Goal: Information Seeking & Learning: Check status

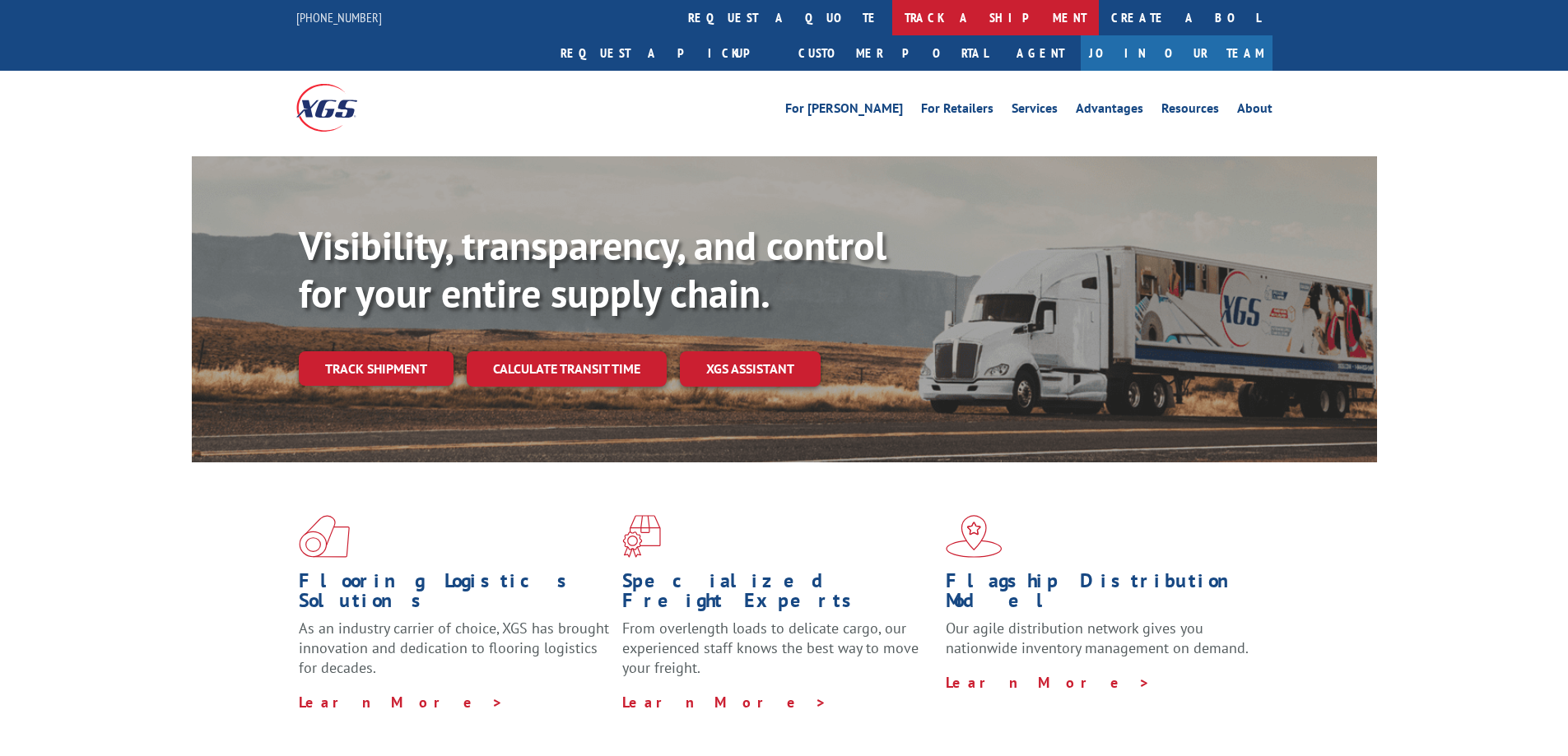
click at [892, 12] on link "track a shipment" at bounding box center [995, 18] width 207 height 36
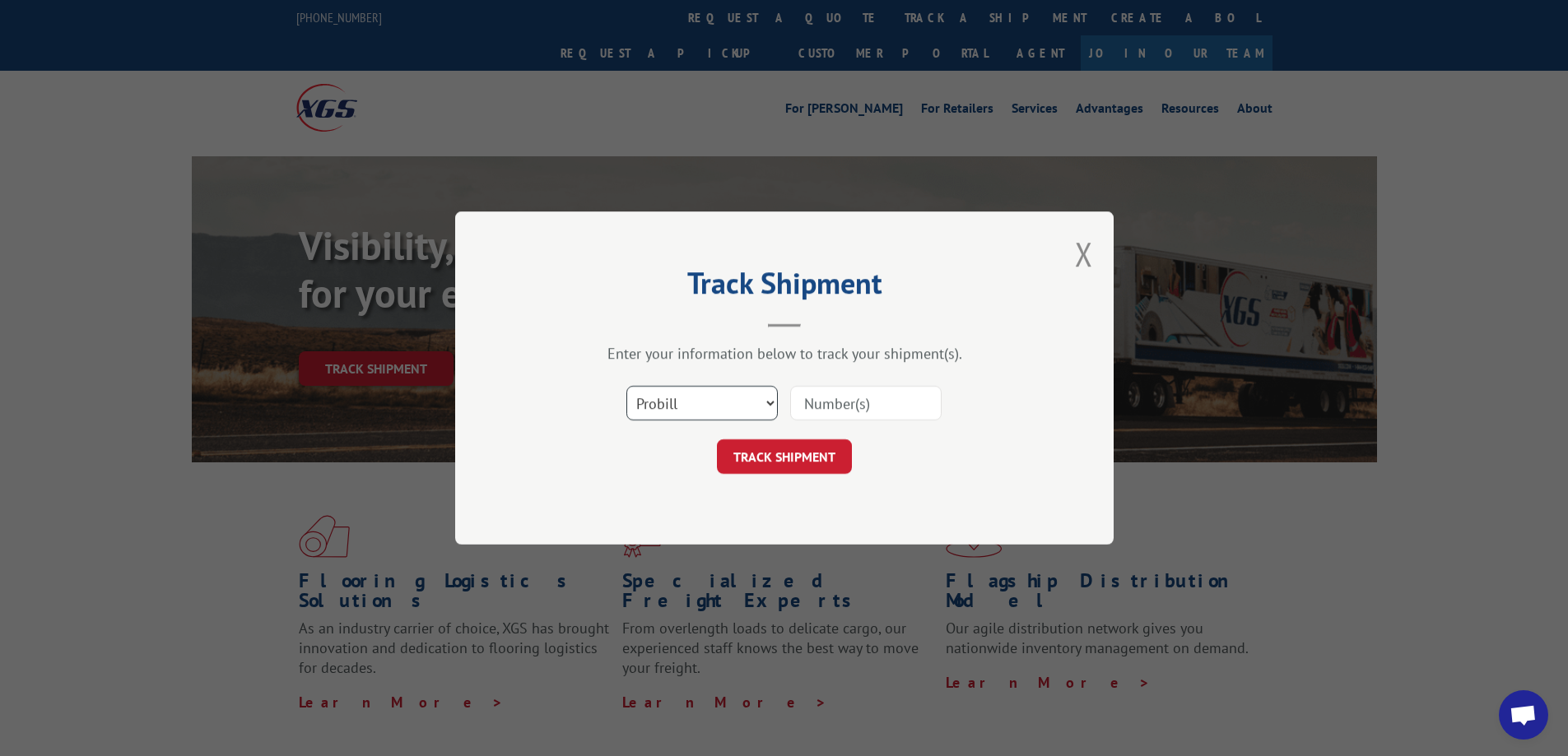
click at [724, 405] on select "Select category... Probill BOL PO" at bounding box center [702, 403] width 151 height 35
select select "bol"
click at [626, 386] on select "Select category... Probill BOL PO" at bounding box center [702, 403] width 151 height 35
click at [858, 395] on input at bounding box center [866, 403] width 151 height 35
type input "7040084"
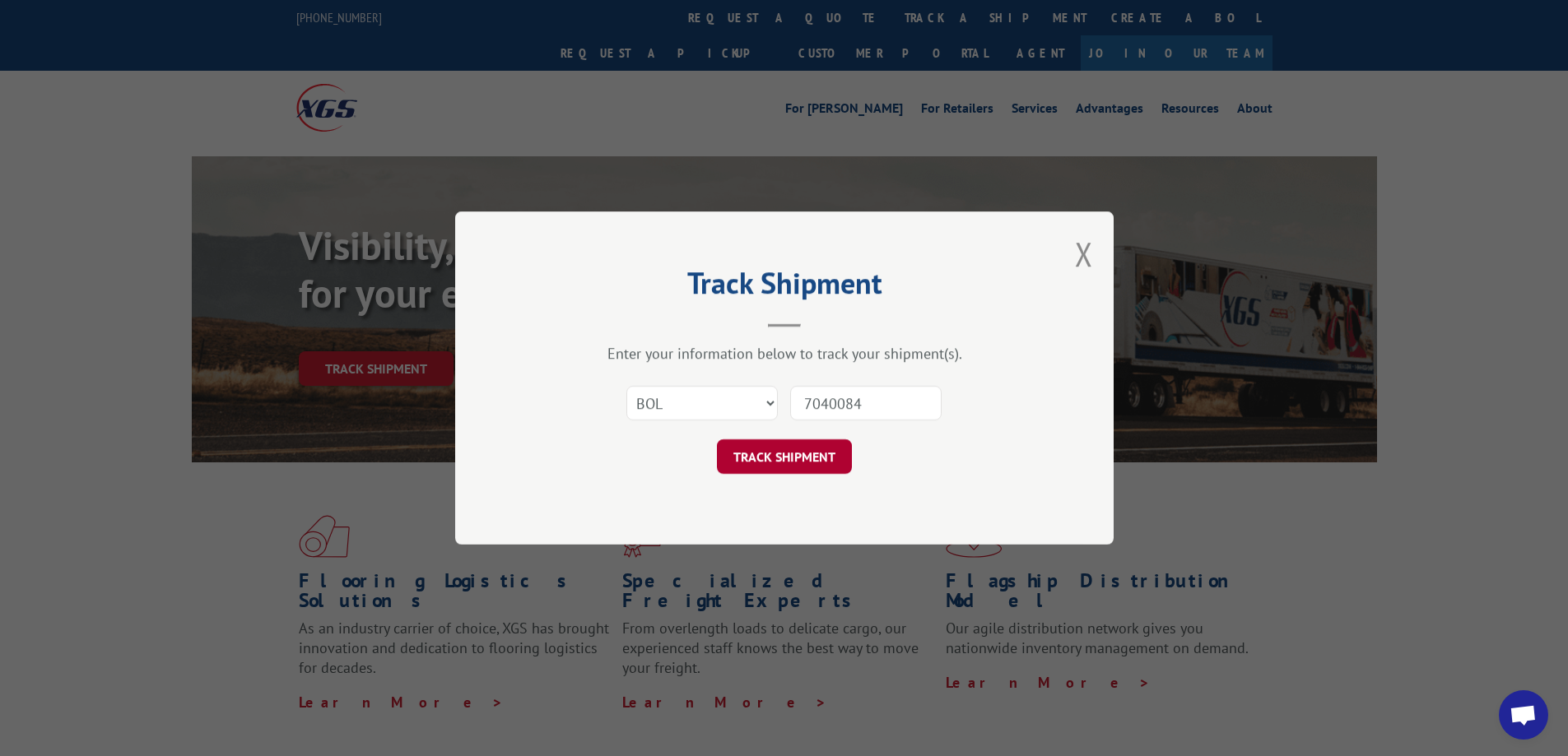
click at [801, 454] on button "TRACK SHIPMENT" at bounding box center [784, 456] width 135 height 35
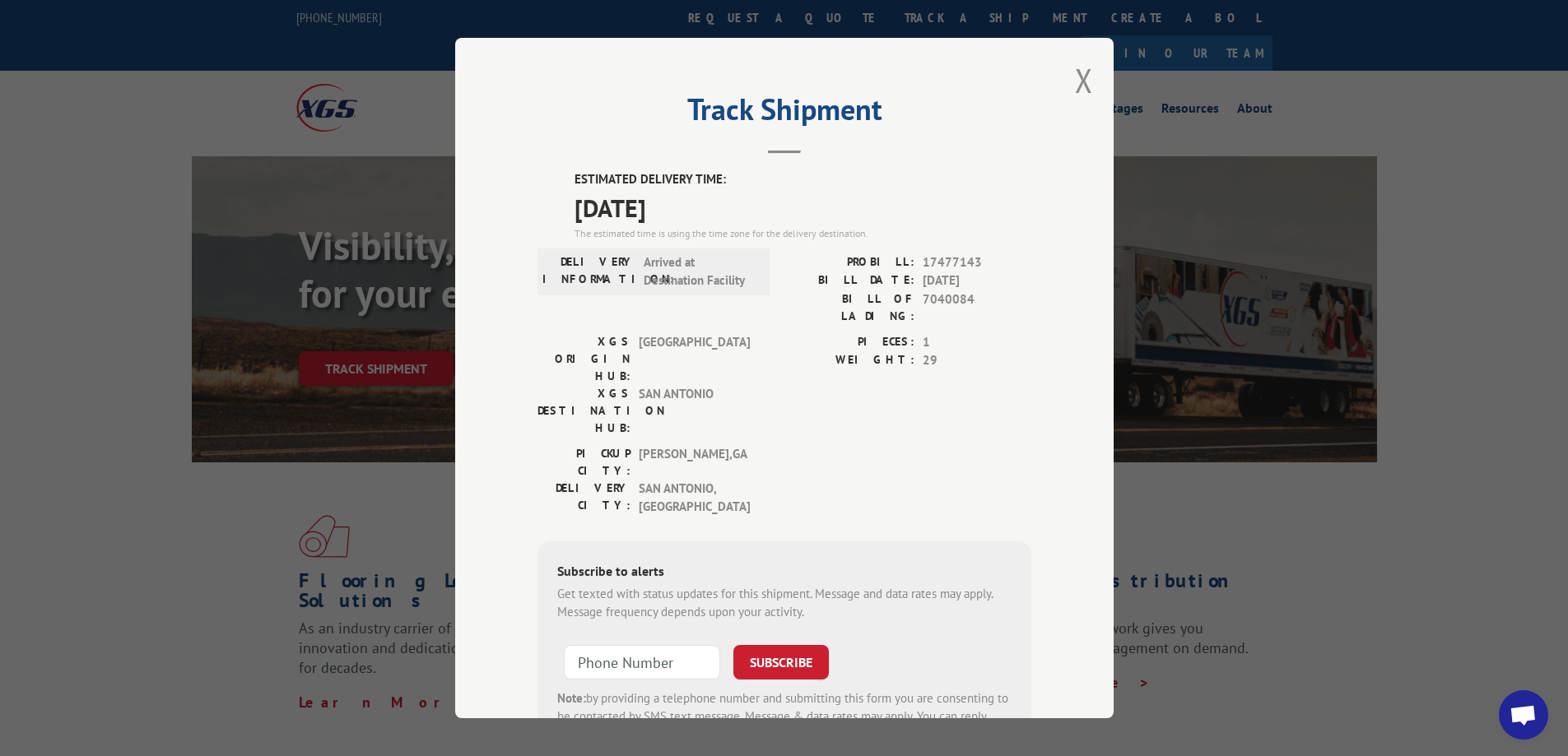
drag, startPoint x: 1082, startPoint y: 71, endPoint x: 1060, endPoint y: 113, distance: 47.4
click at [1081, 71] on button "Close modal" at bounding box center [1084, 80] width 18 height 43
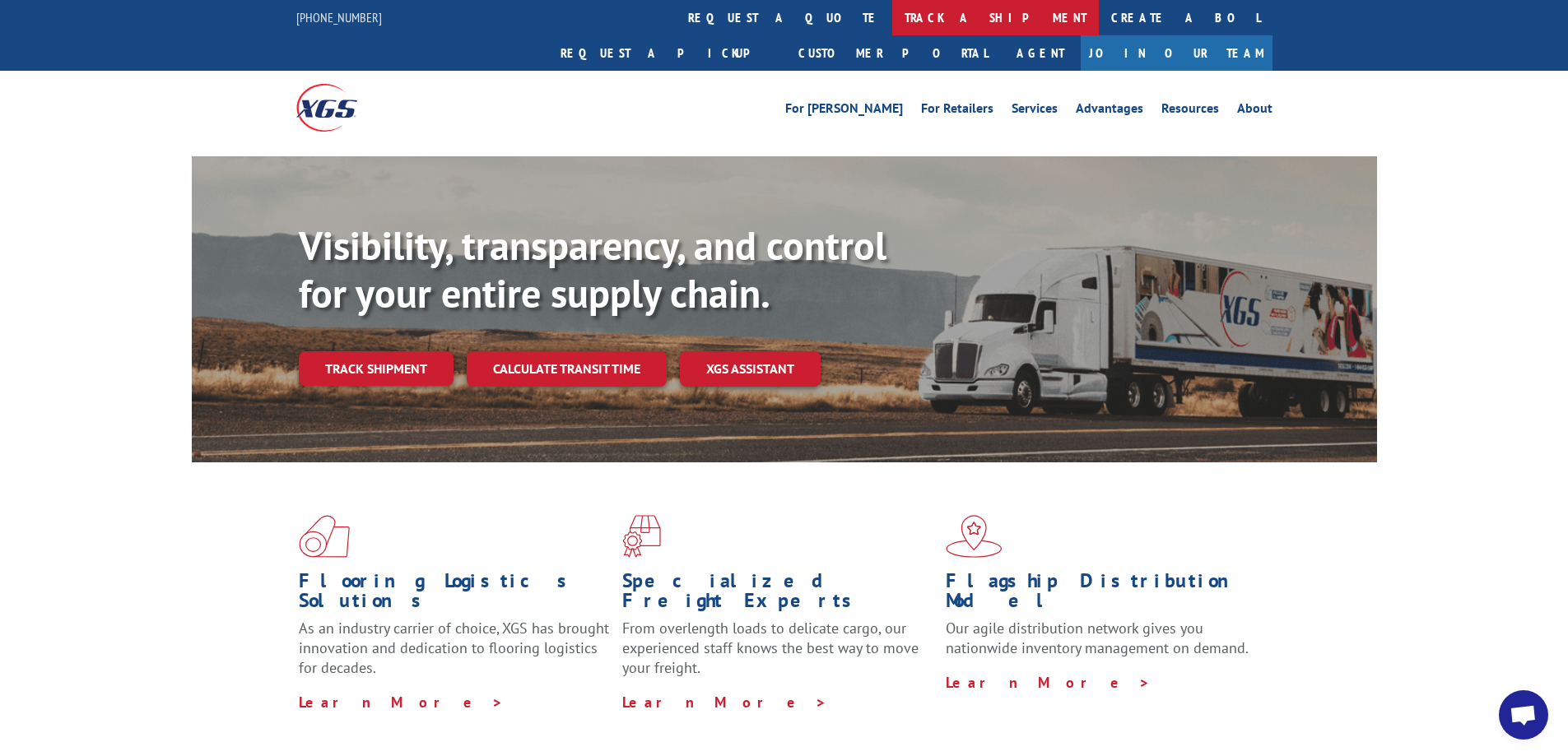
click at [892, 13] on link "track a shipment" at bounding box center [995, 18] width 207 height 36
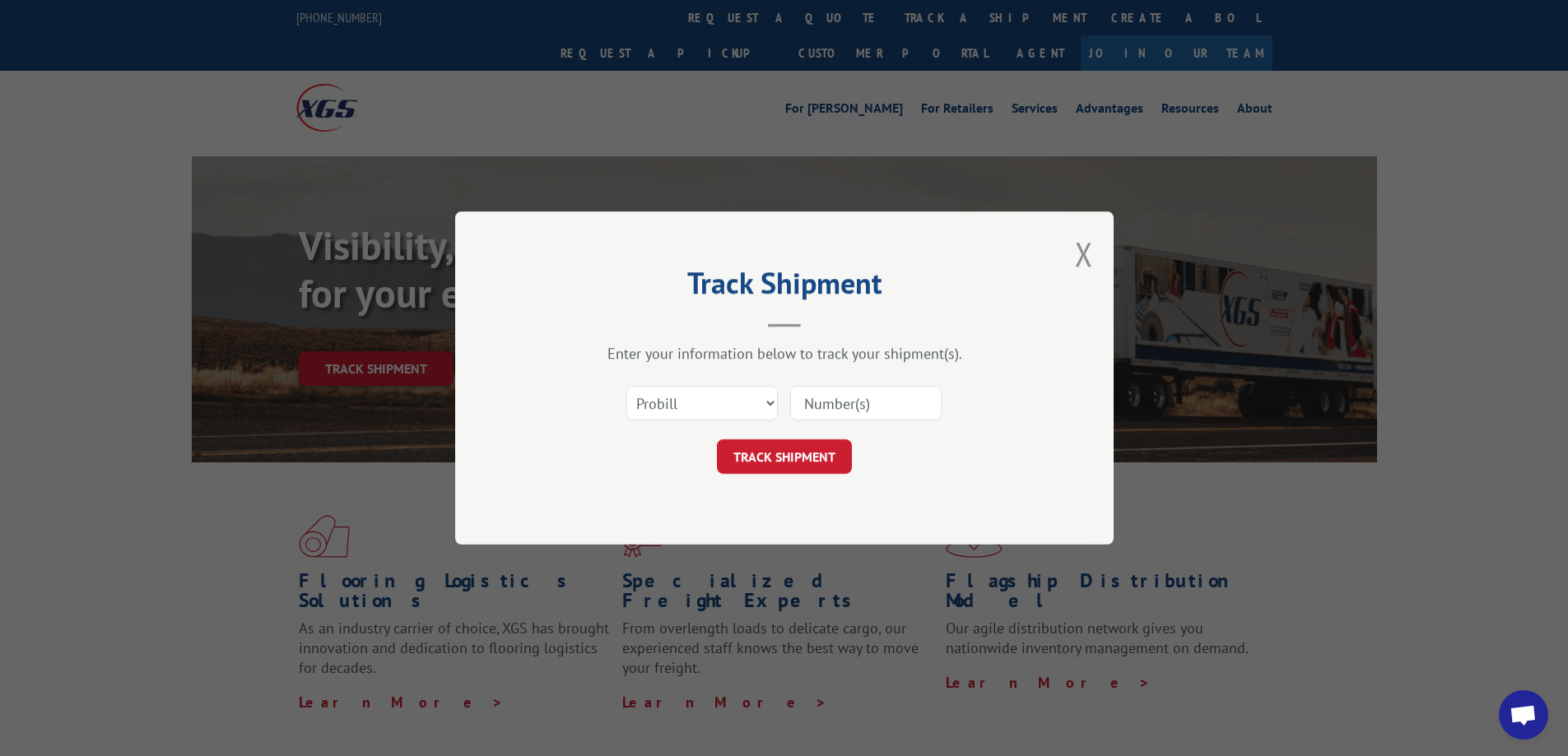
click at [778, 404] on div "Select category... Probill BOL PO" at bounding box center [784, 403] width 494 height 54
click at [773, 400] on select "Select category... Probill BOL PO" at bounding box center [702, 403] width 151 height 35
select select "bol"
click at [626, 386] on select "Select category... Probill BOL PO" at bounding box center [702, 403] width 151 height 35
click at [862, 404] on input at bounding box center [866, 403] width 151 height 35
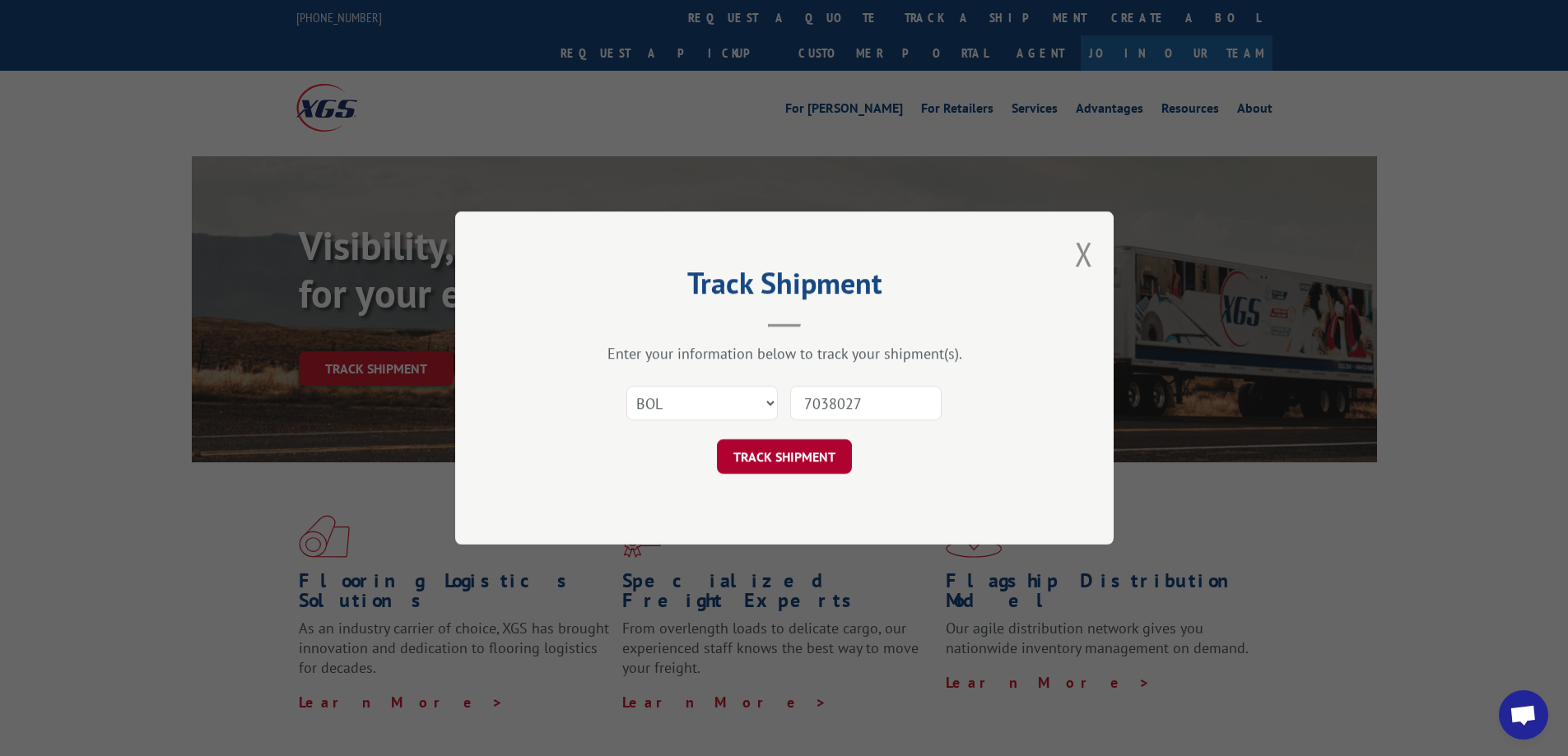
type input "7038027"
click at [762, 447] on button "TRACK SHIPMENT" at bounding box center [784, 456] width 135 height 35
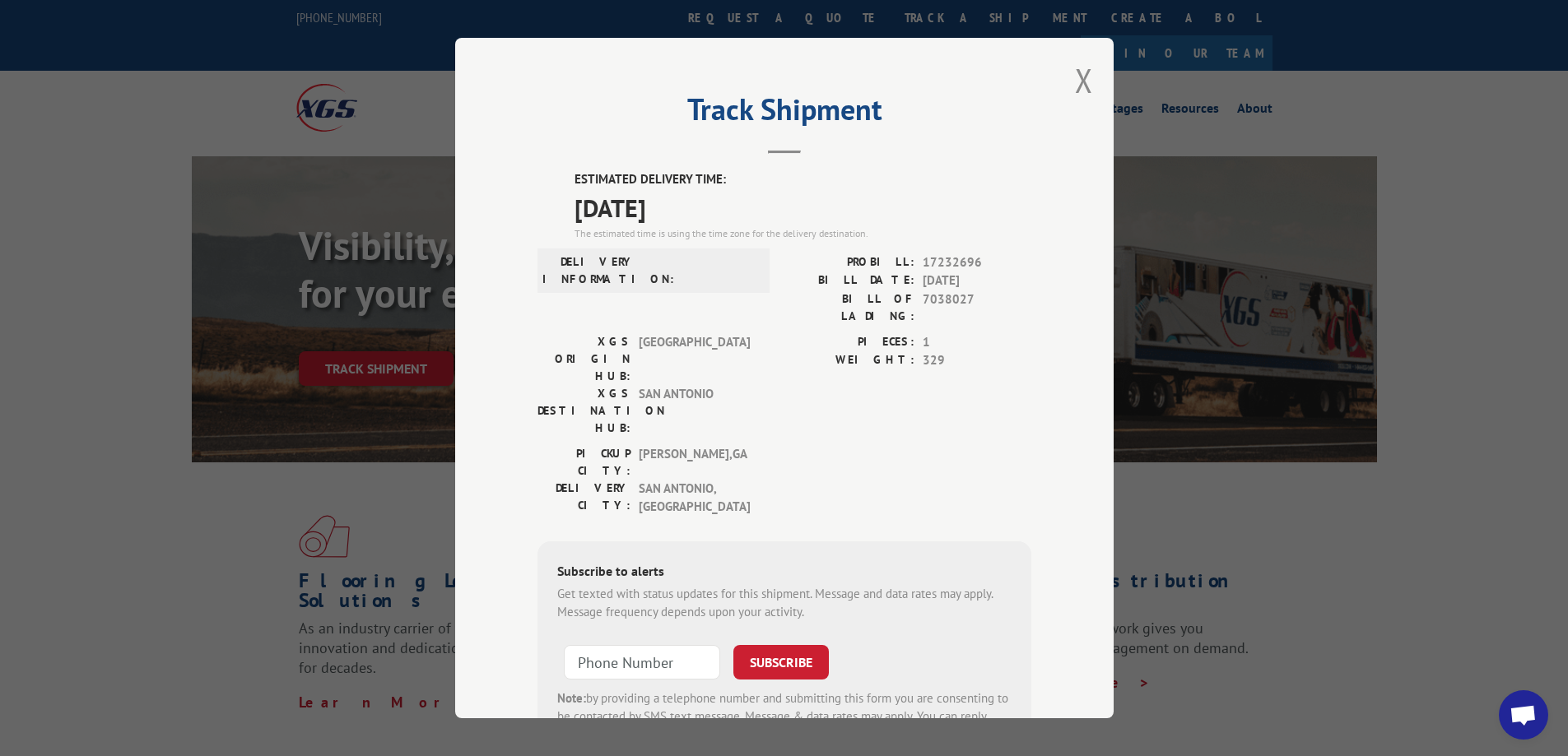
drag, startPoint x: 1073, startPoint y: 76, endPoint x: 1047, endPoint y: 93, distance: 31.1
click at [1075, 76] on button "Close modal" at bounding box center [1084, 80] width 18 height 43
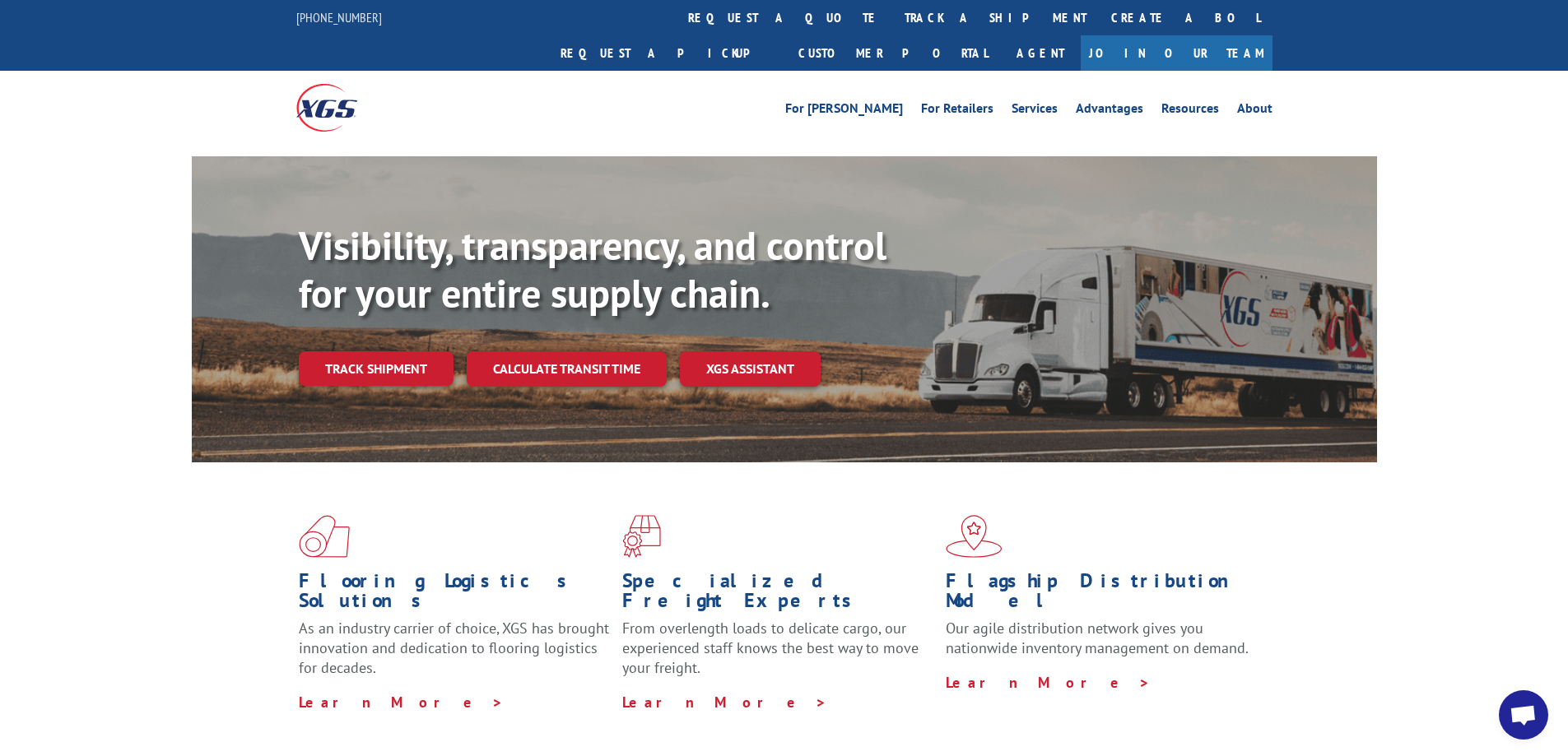
drag, startPoint x: 725, startPoint y: 13, endPoint x: 720, endPoint y: 58, distance: 45.3
click at [892, 14] on link "track a shipment" at bounding box center [995, 18] width 207 height 36
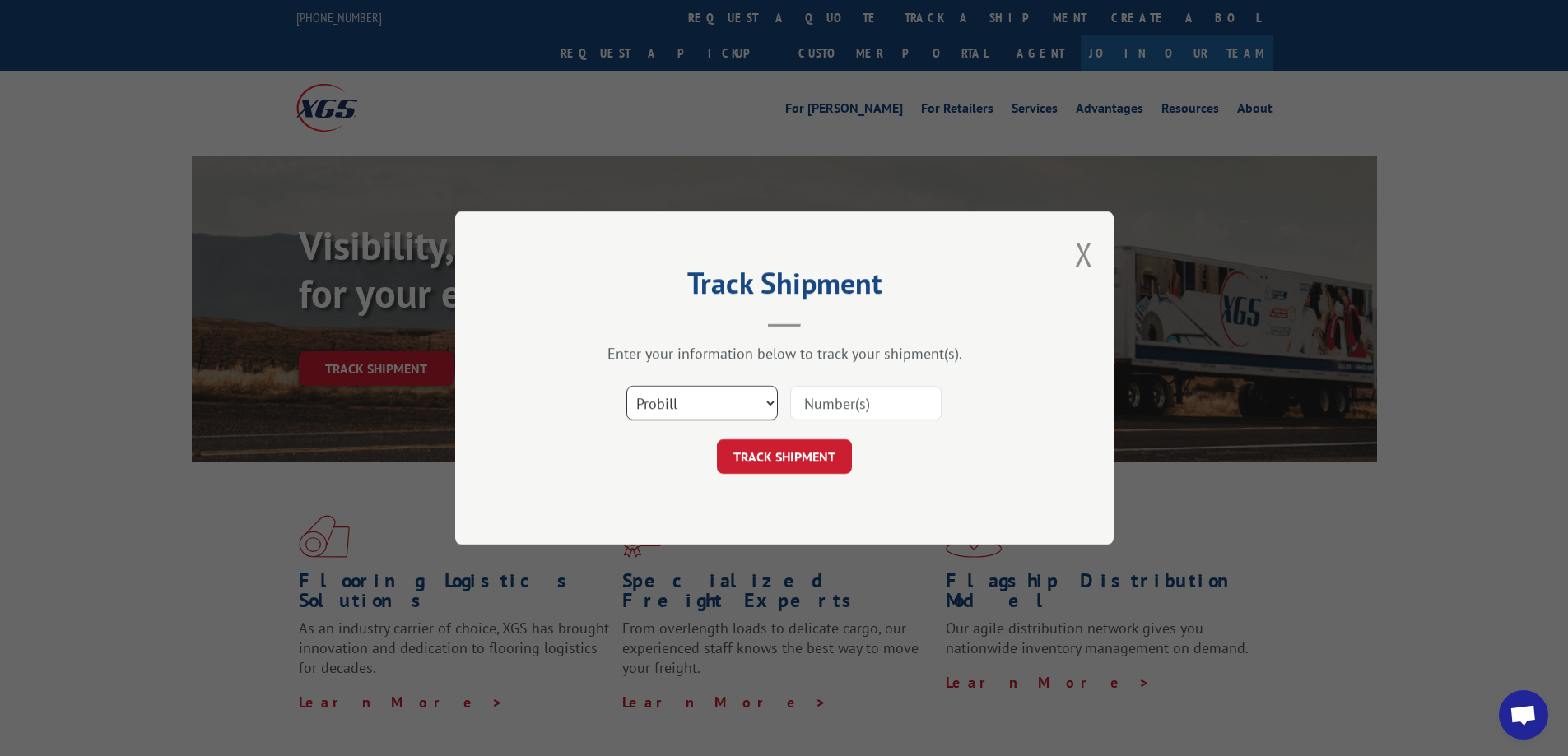
click at [765, 398] on select "Select category... Probill BOL PO" at bounding box center [702, 403] width 151 height 35
select select "bol"
click at [626, 386] on select "Select category... Probill BOL PO" at bounding box center [702, 403] width 151 height 35
click at [836, 403] on input at bounding box center [866, 403] width 151 height 35
type input "7041548"
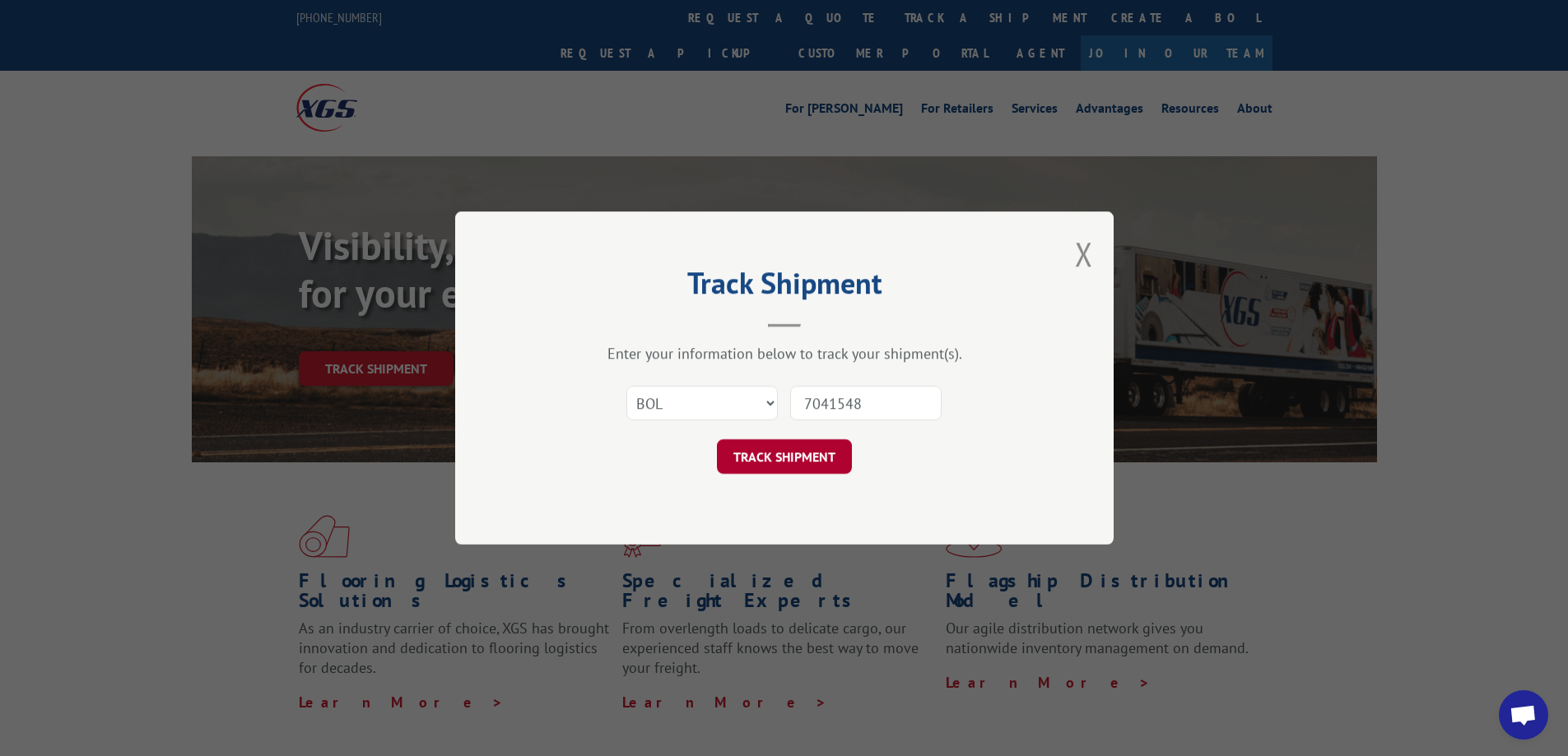
click at [771, 460] on button "TRACK SHIPMENT" at bounding box center [784, 456] width 135 height 35
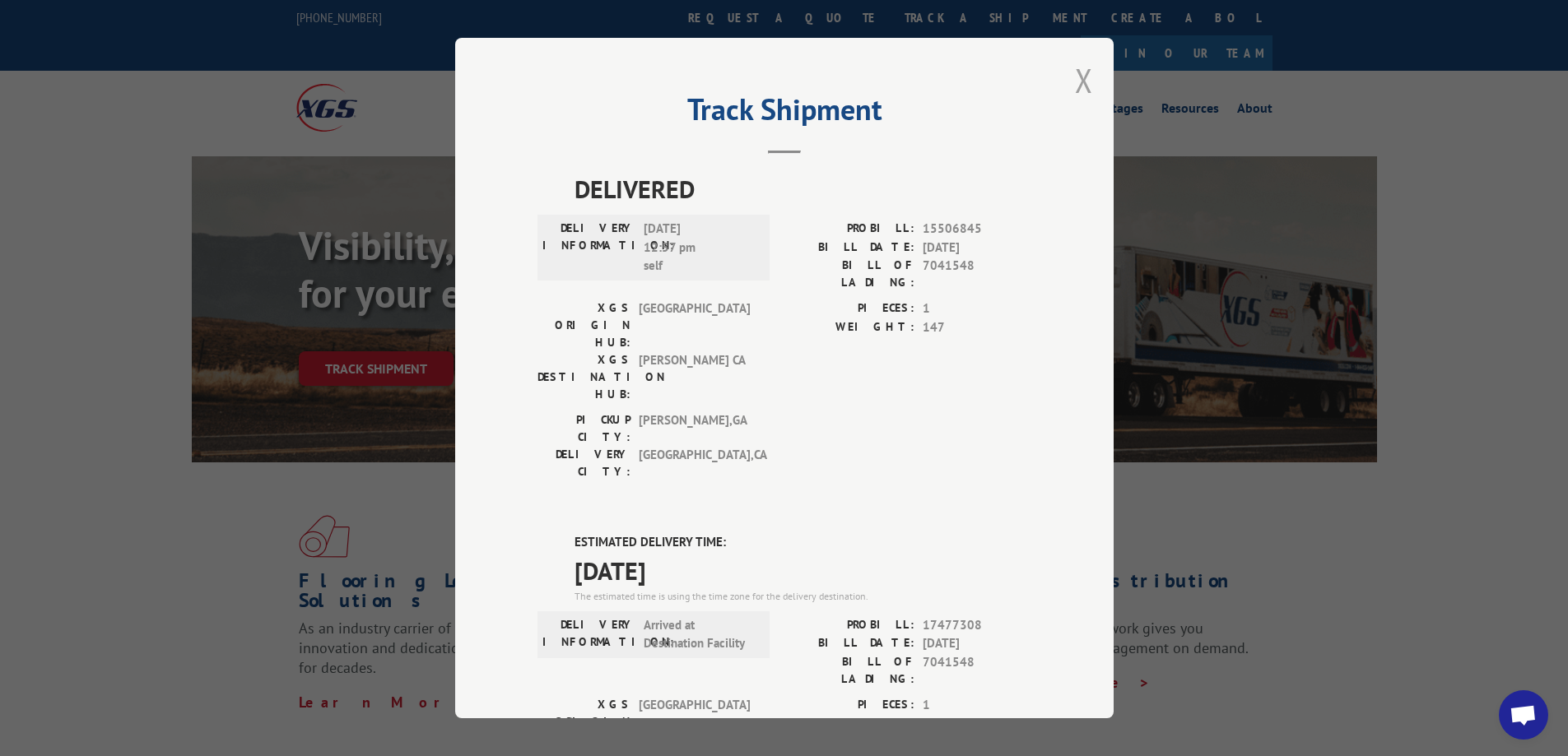
click at [1077, 84] on button "Close modal" at bounding box center [1084, 80] width 18 height 43
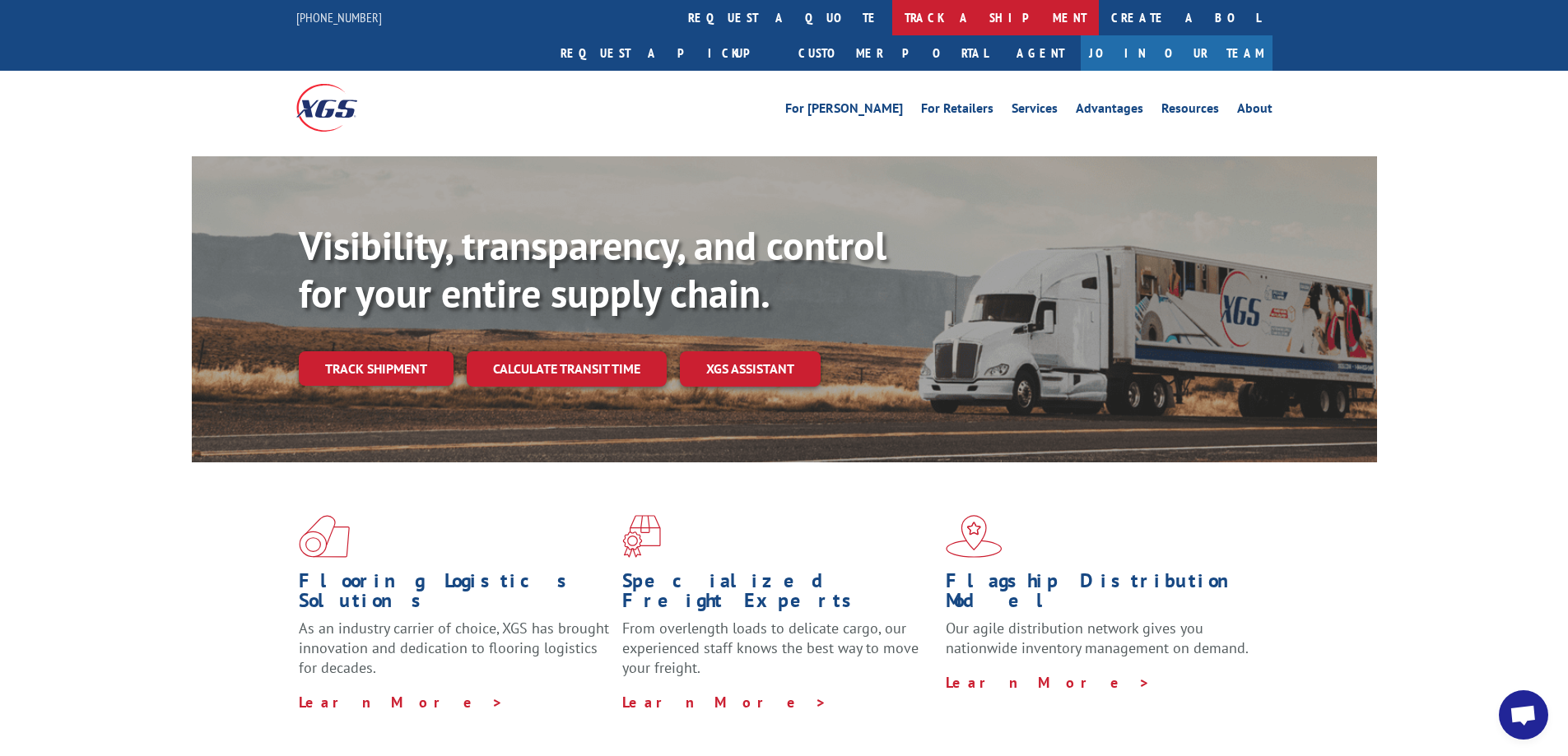
click at [892, 20] on link "track a shipment" at bounding box center [995, 18] width 207 height 36
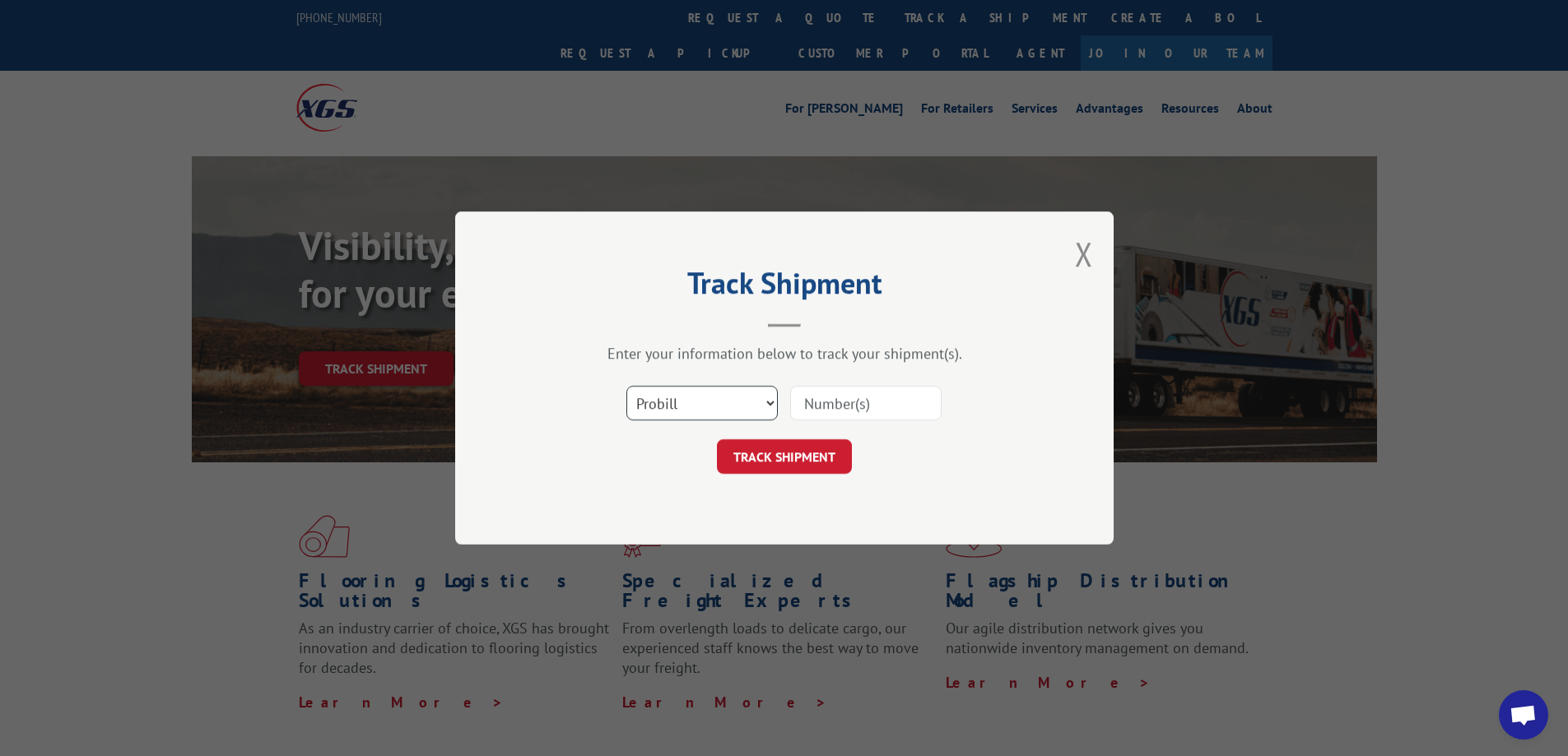
click at [770, 398] on select "Select category... Probill BOL PO" at bounding box center [702, 403] width 151 height 35
select select "bol"
click at [626, 386] on select "Select category... Probill BOL PO" at bounding box center [702, 403] width 151 height 35
click at [836, 398] on input at bounding box center [866, 403] width 151 height 35
type input "7038027"
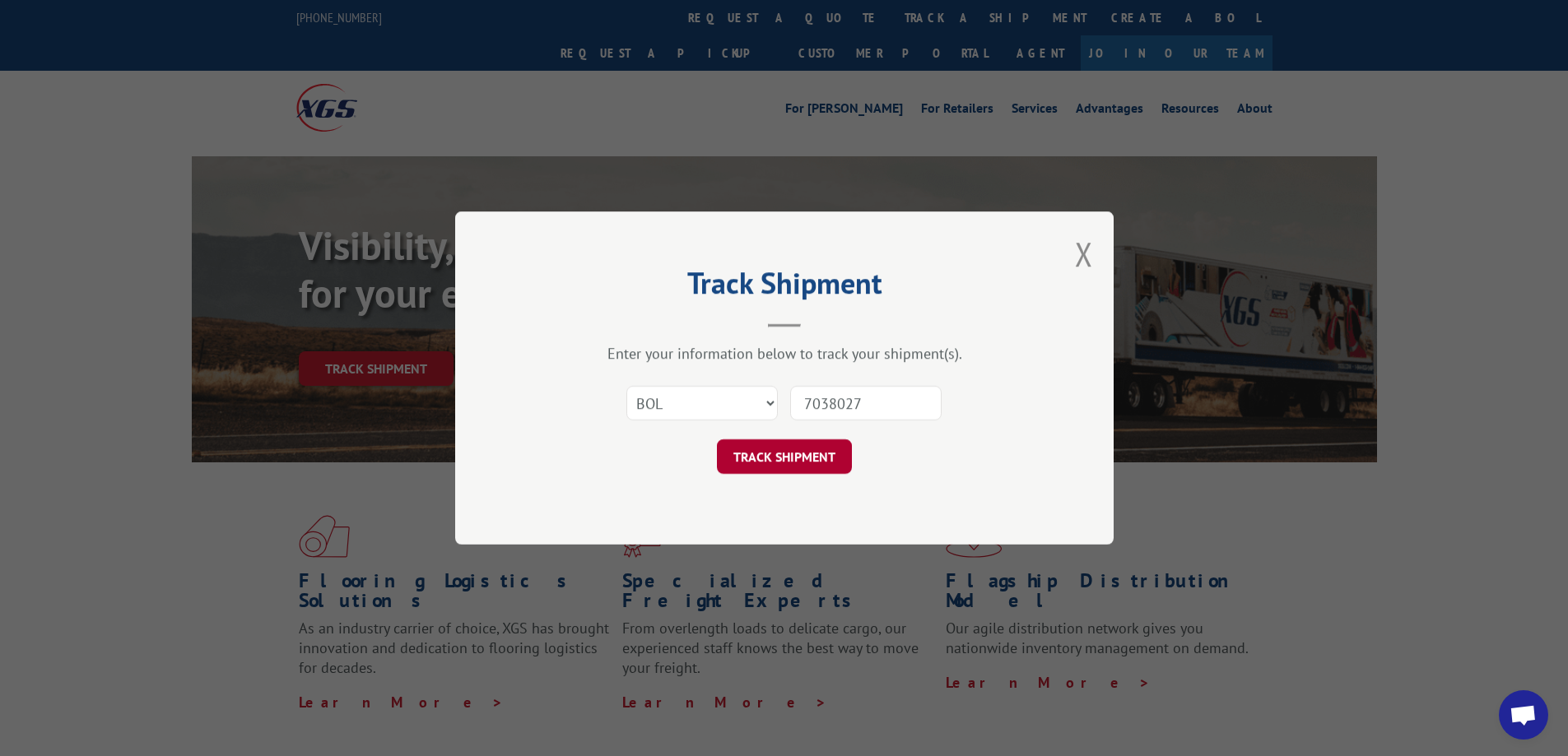
click at [814, 450] on button "TRACK SHIPMENT" at bounding box center [784, 456] width 135 height 35
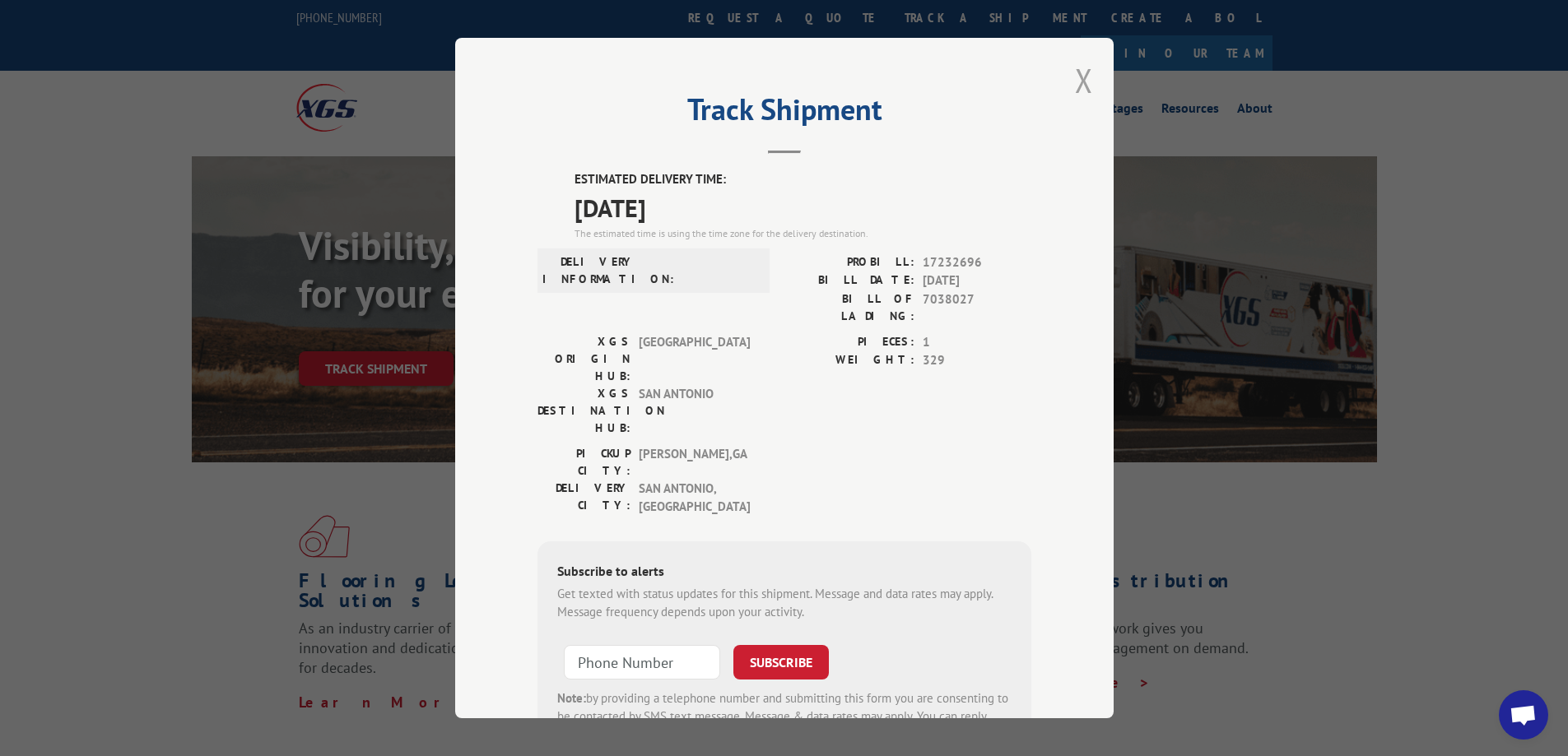
click at [1081, 91] on button "Close modal" at bounding box center [1084, 80] width 18 height 43
